Goal: Information Seeking & Learning: Learn about a topic

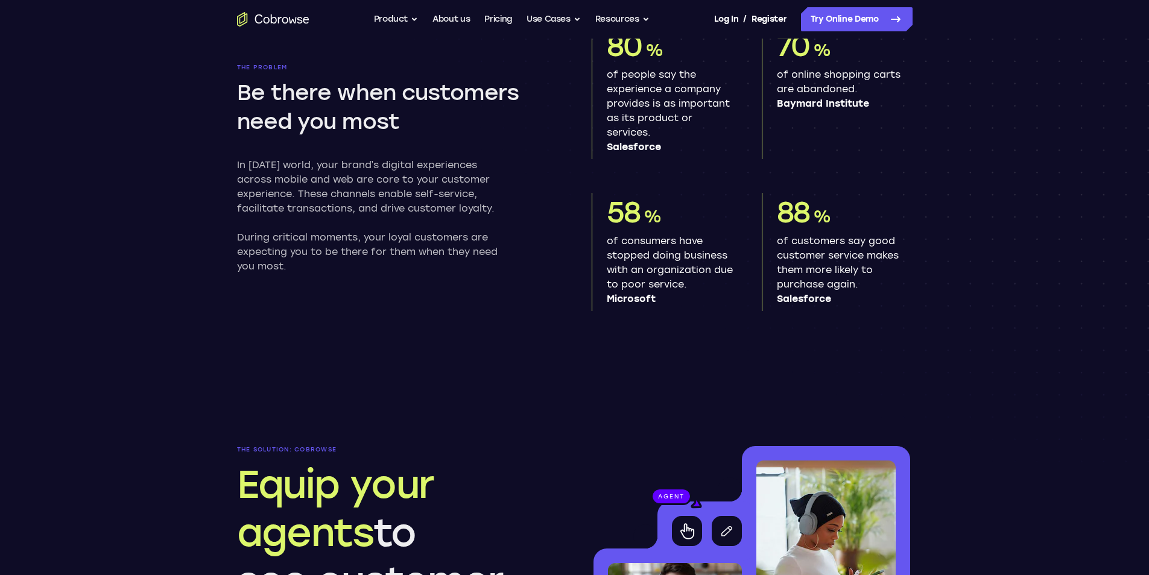
scroll to position [724, 0]
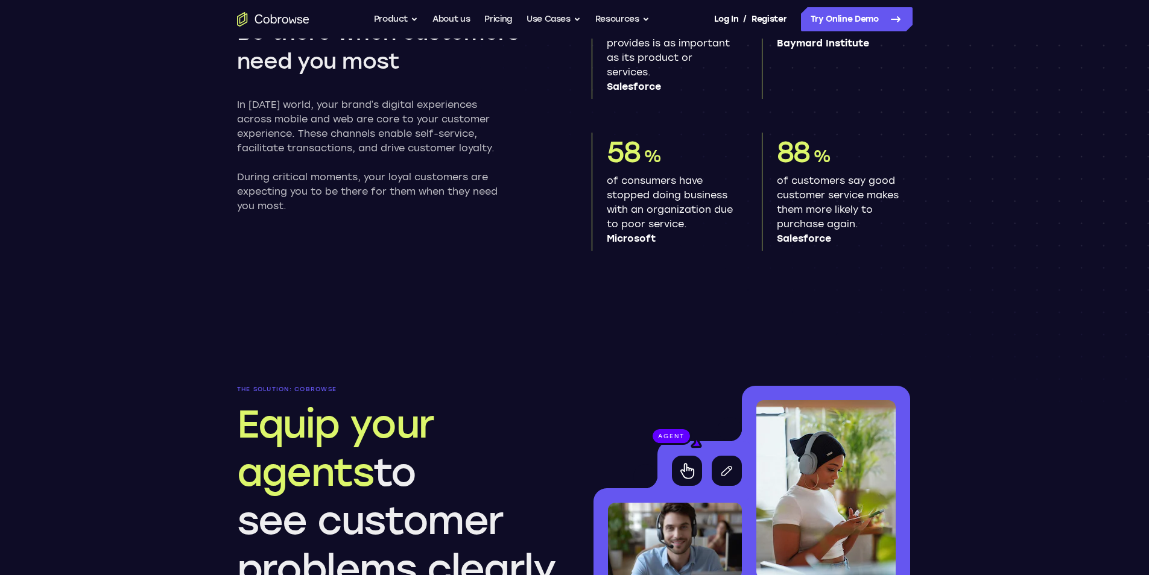
click at [467, 120] on p "In [DATE] world, your brand’s digital experiences across mobile and web are cor…" at bounding box center [373, 127] width 273 height 58
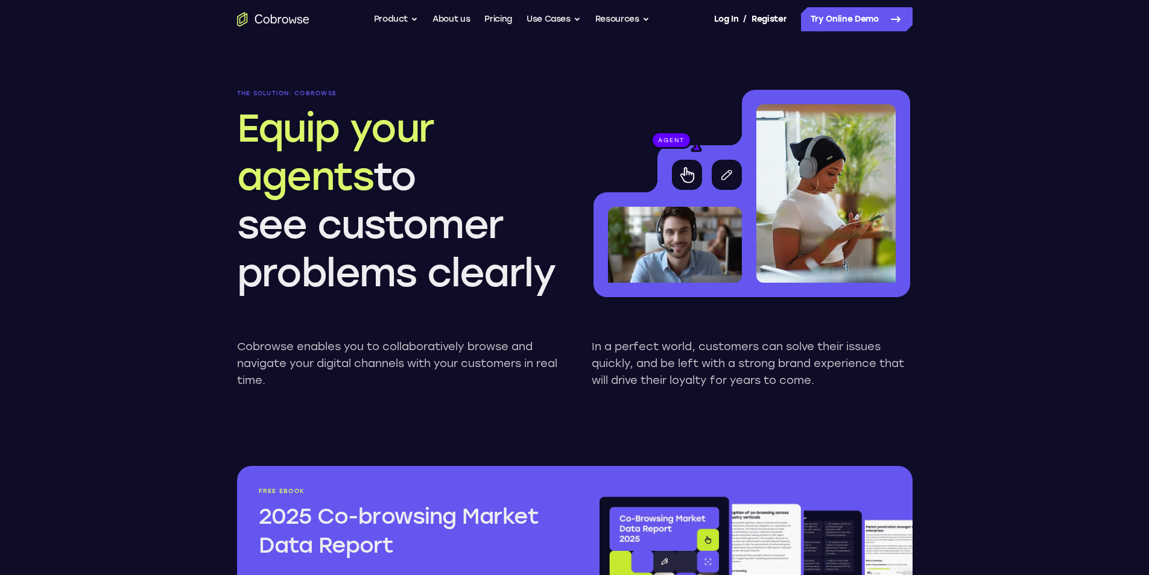
scroll to position [1025, 0]
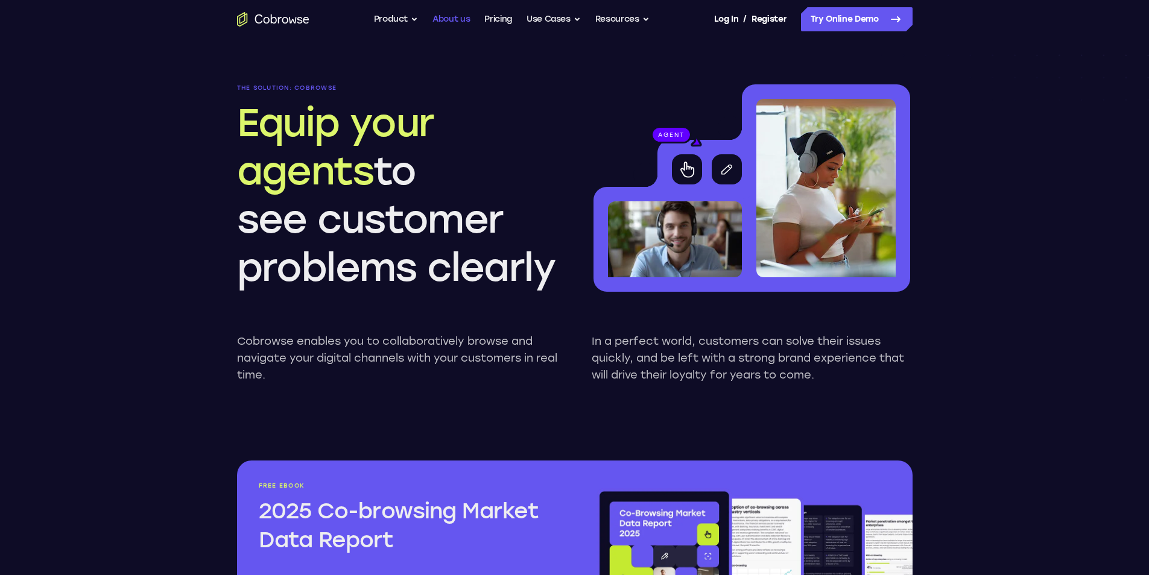
click at [445, 19] on link "About us" at bounding box center [450, 19] width 37 height 24
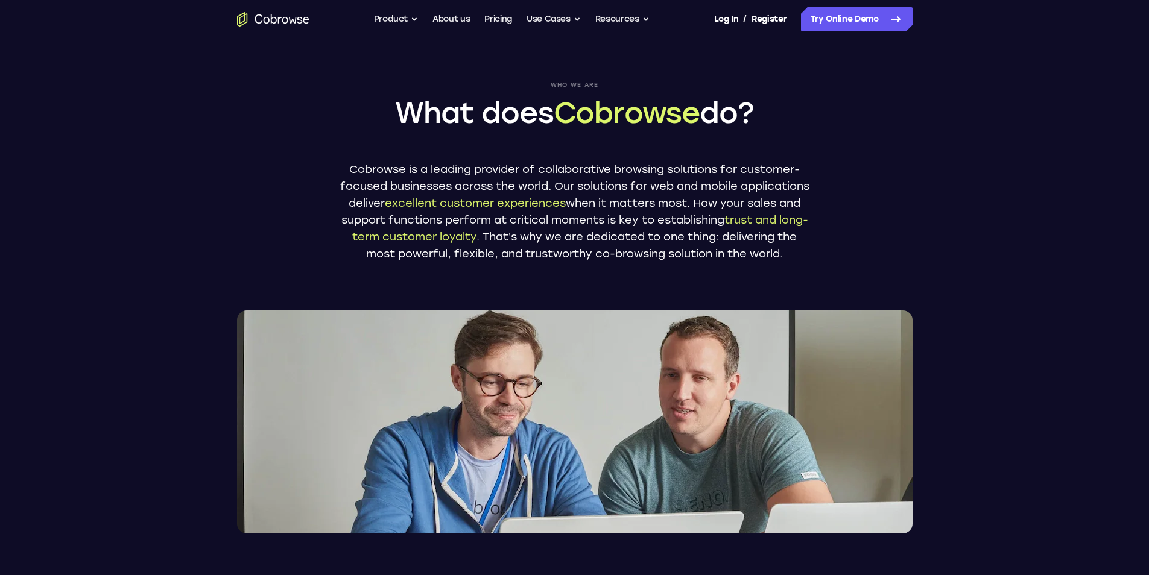
scroll to position [121, 0]
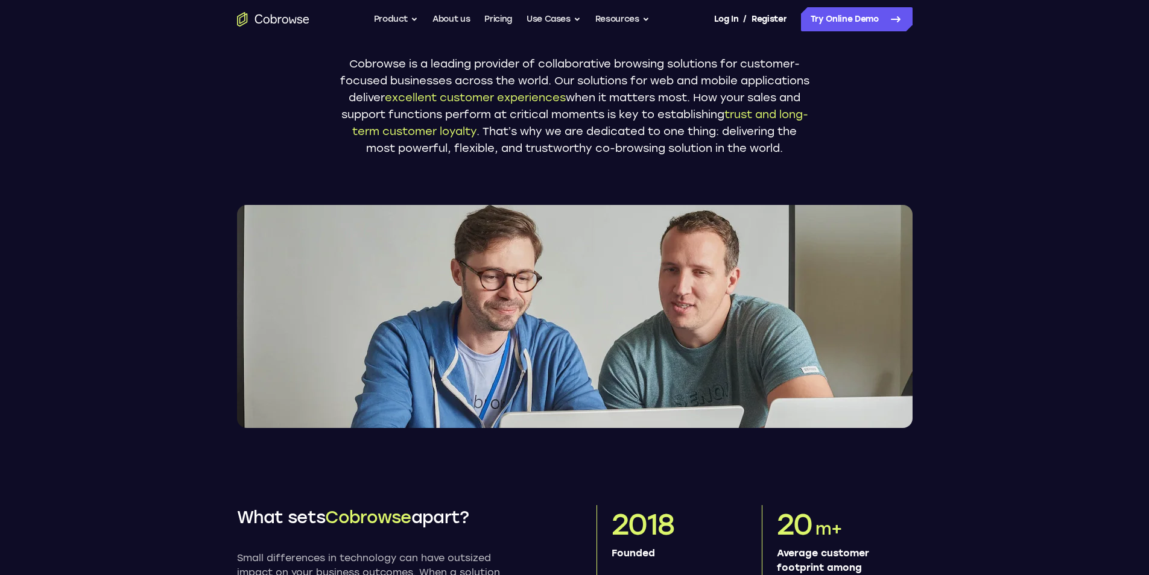
click at [791, 182] on div "Who we are What does Cobrowse do? Cobrowse is a leading provider of collaborati…" at bounding box center [575, 173] width 772 height 510
click at [710, 224] on img at bounding box center [575, 316] width 676 height 223
click at [603, 133] on span "trust and long-term customer loyalty" at bounding box center [580, 123] width 456 height 30
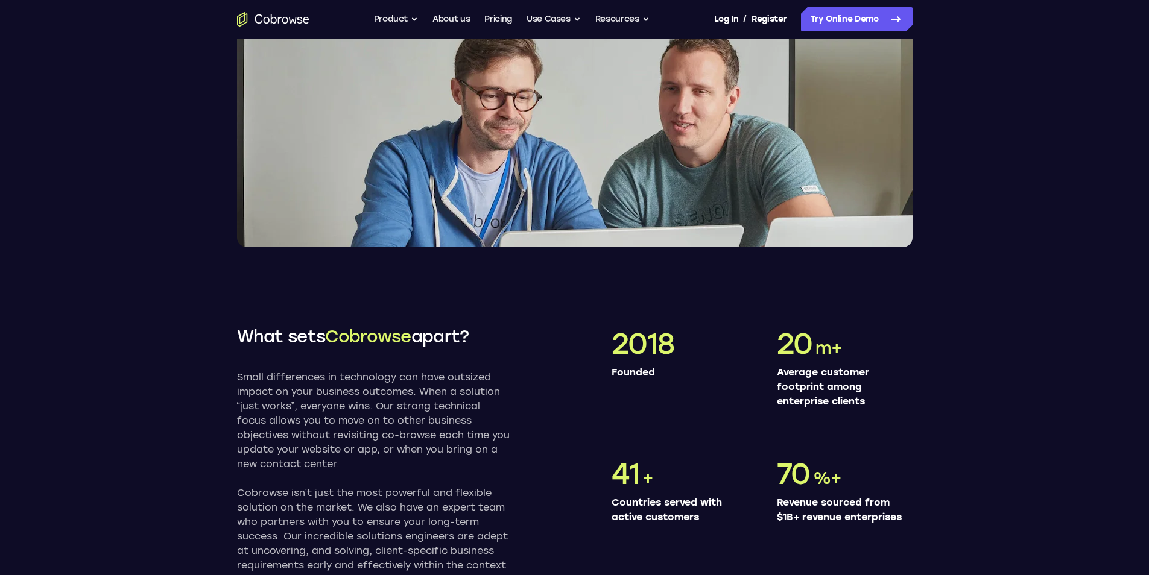
scroll to position [422, 0]
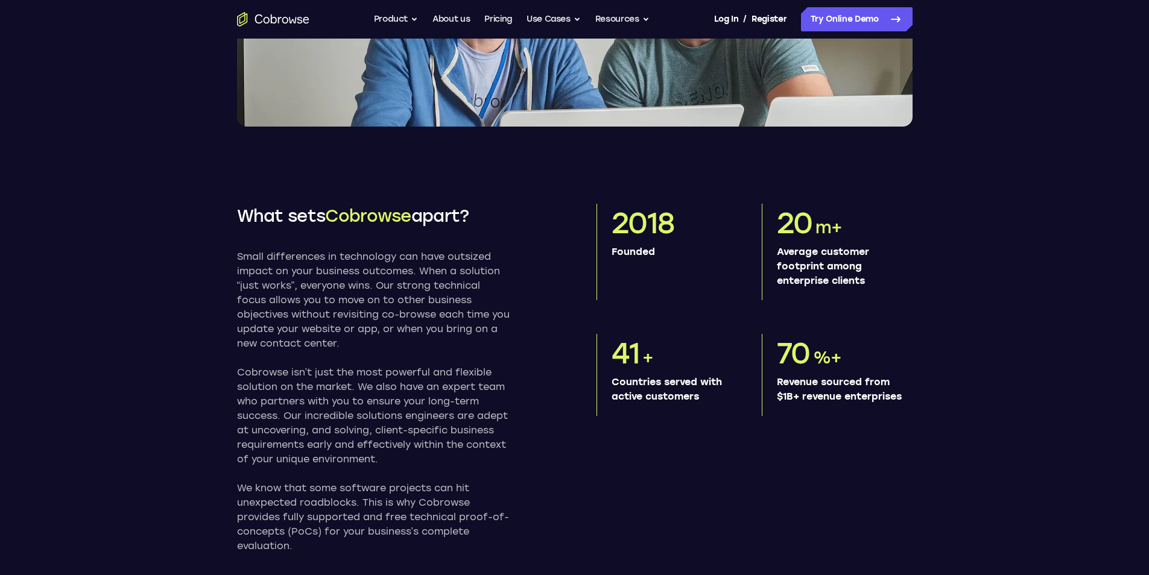
click at [746, 179] on div "What sets Cobrowse apart? Small differences in technology can have outsized imp…" at bounding box center [575, 528] width 772 height 803
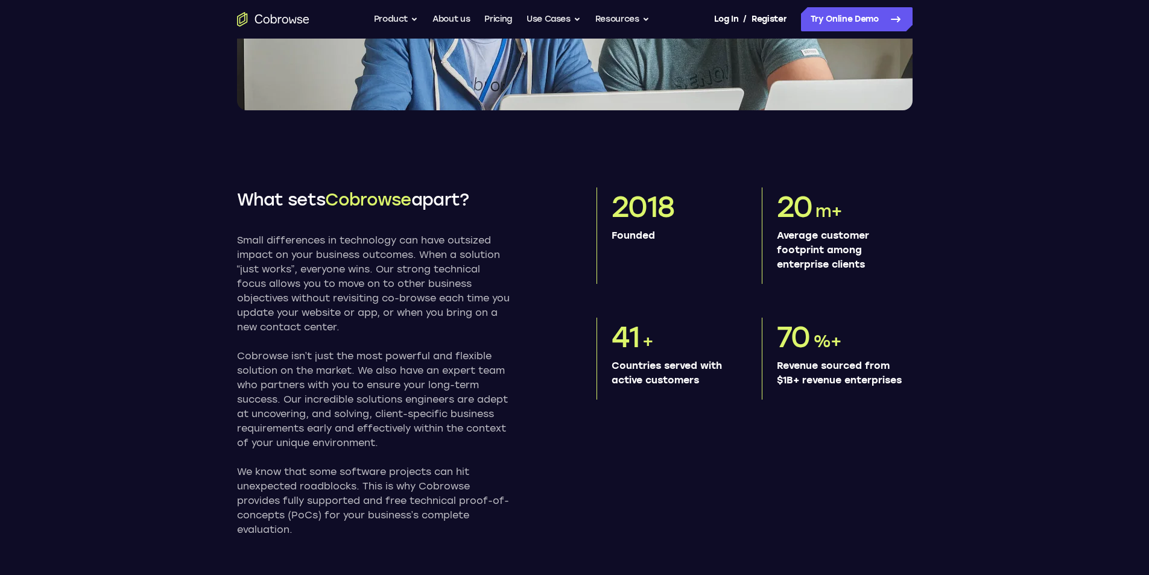
scroll to position [603, 0]
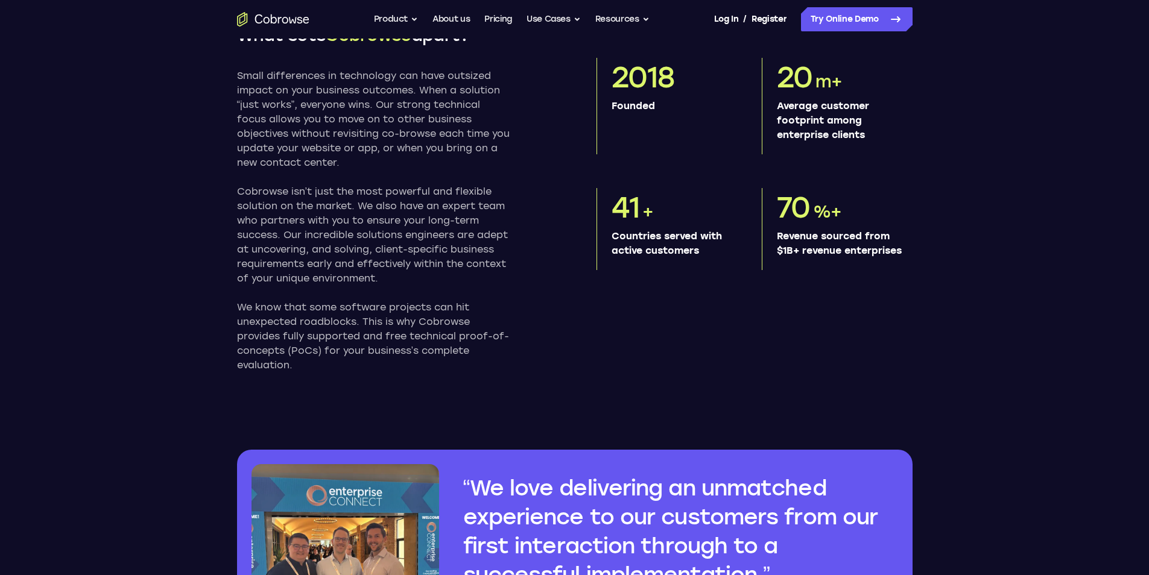
click at [779, 136] on p "Average customer footprint among enterprise clients" at bounding box center [840, 120] width 126 height 43
